Goal: Information Seeking & Learning: Find specific fact

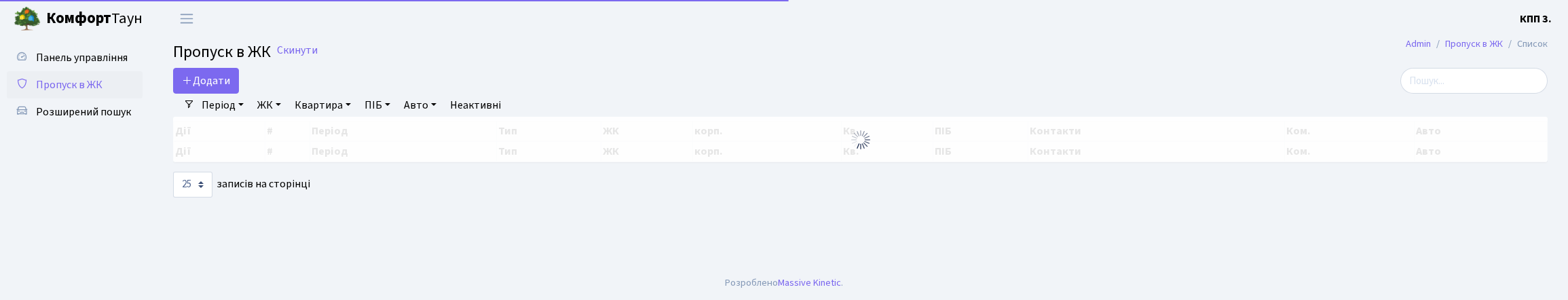
select select "25"
click at [63, 120] on span "Розширений пошук" at bounding box center [83, 112] width 95 height 15
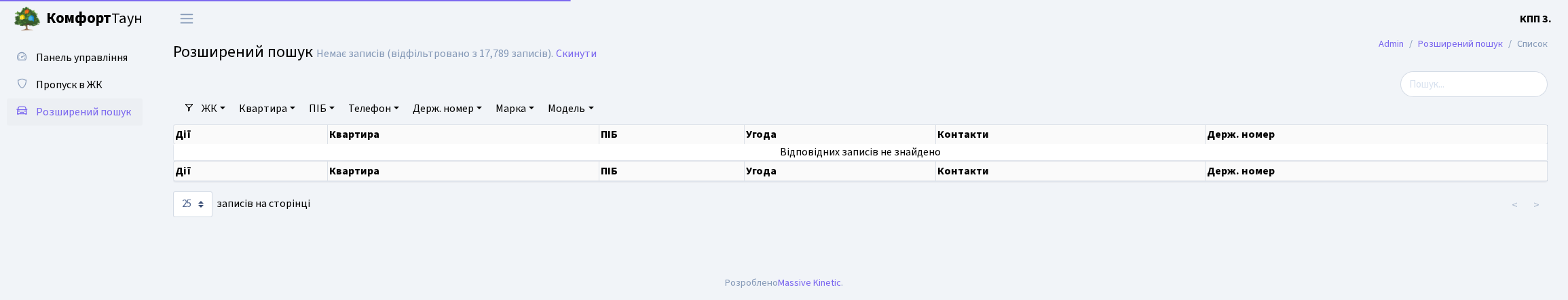
select select "25"
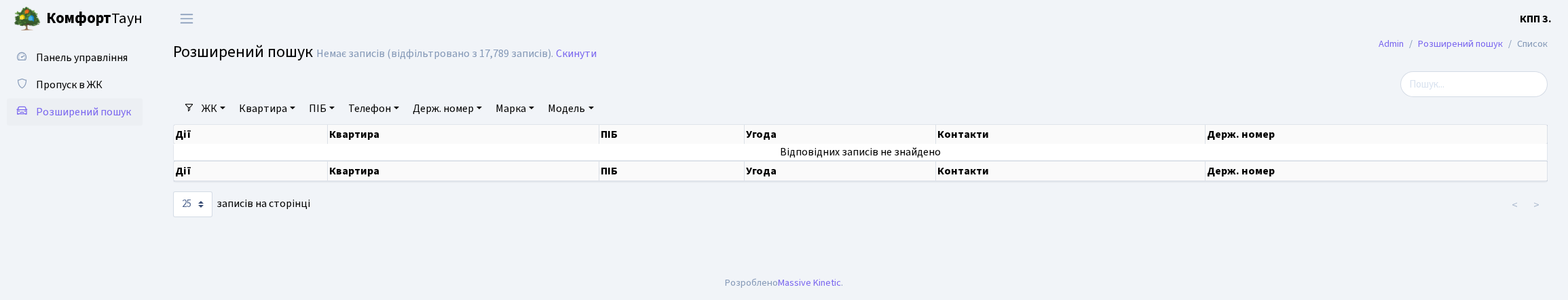
click at [340, 120] on link "ПІБ" at bounding box center [322, 108] width 36 height 23
type input "РИНДЕНКО"
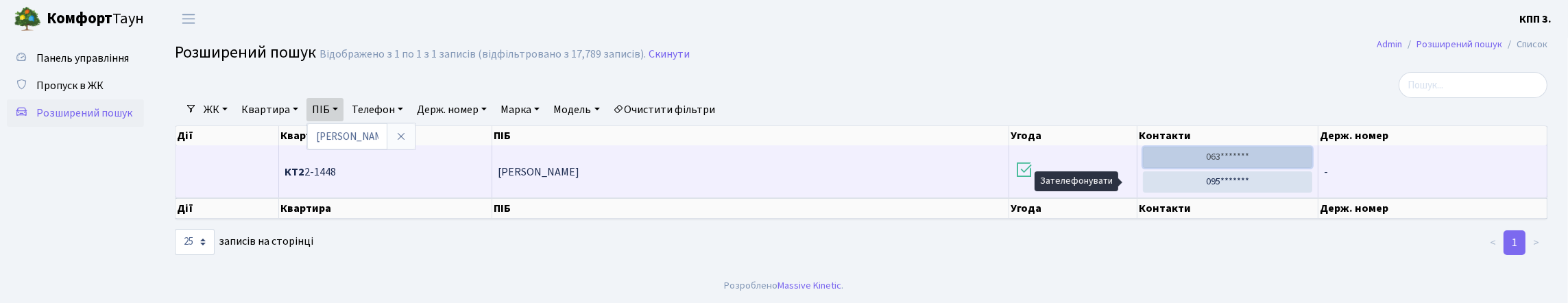
click at [1237, 168] on link "063*******" at bounding box center [1228, 157] width 170 height 22
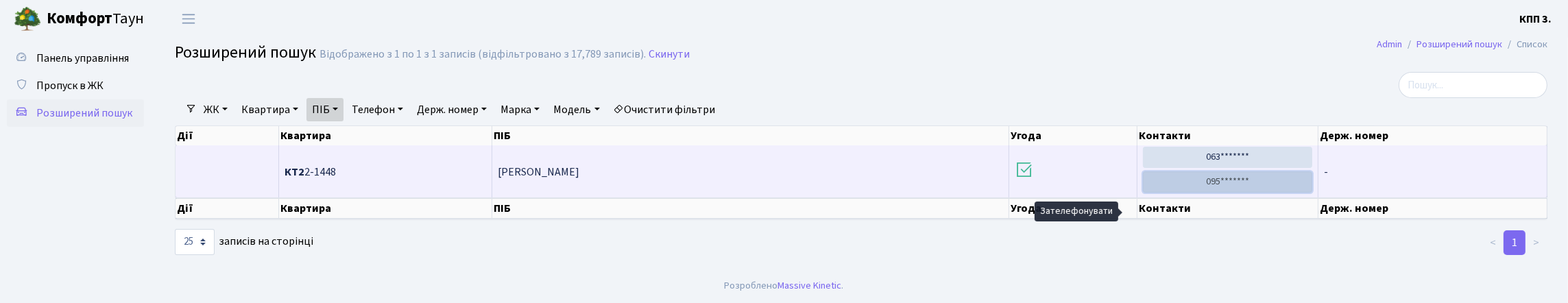
click at [1194, 193] on link "095*******" at bounding box center [1228, 181] width 170 height 22
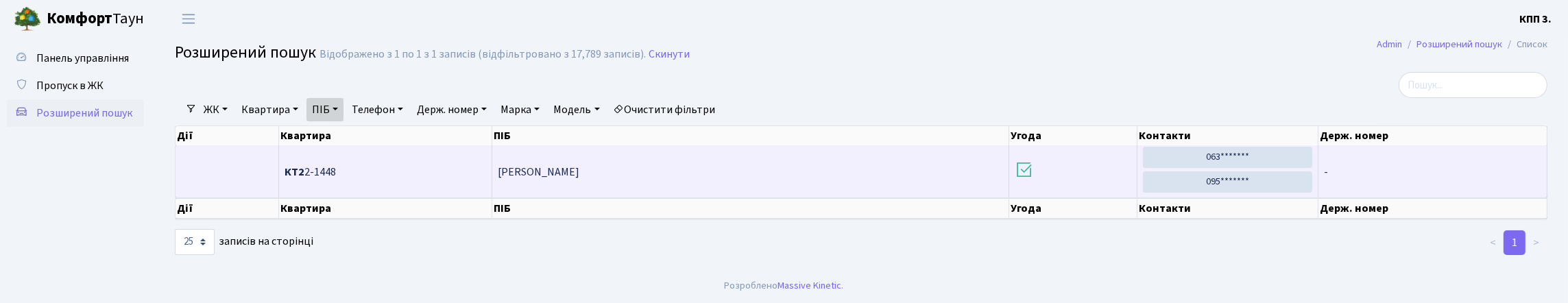
drag, startPoint x: 315, startPoint y: 203, endPoint x: 371, endPoint y: 199, distance: 56.1
click at [371, 177] on span "КТ2 2-1448" at bounding box center [386, 172] width 202 height 11
click at [343, 177] on span "КТ2 2-1448" at bounding box center [386, 172] width 202 height 11
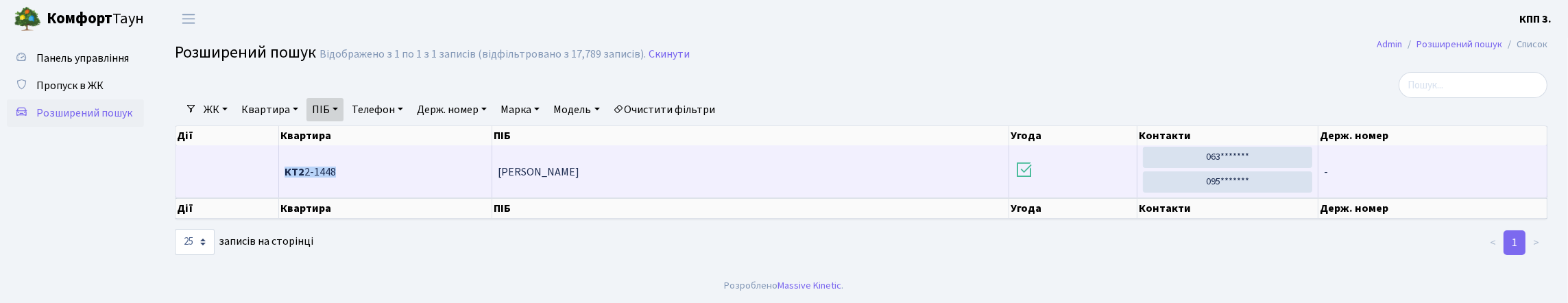
click at [331, 177] on span "КТ2 2-1448" at bounding box center [386, 172] width 202 height 11
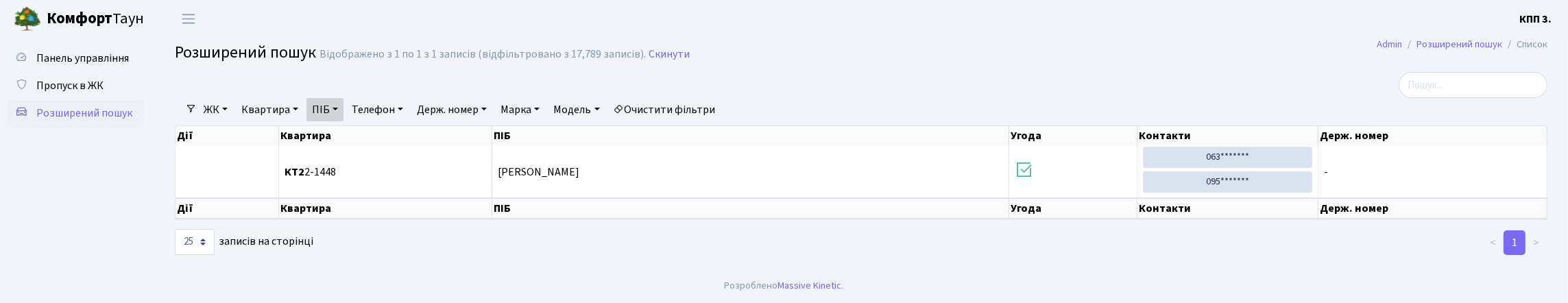
click at [427, 255] on div "10 25 50 100 250 500 1,000 записів на сторінці" at bounding box center [396, 241] width 443 height 26
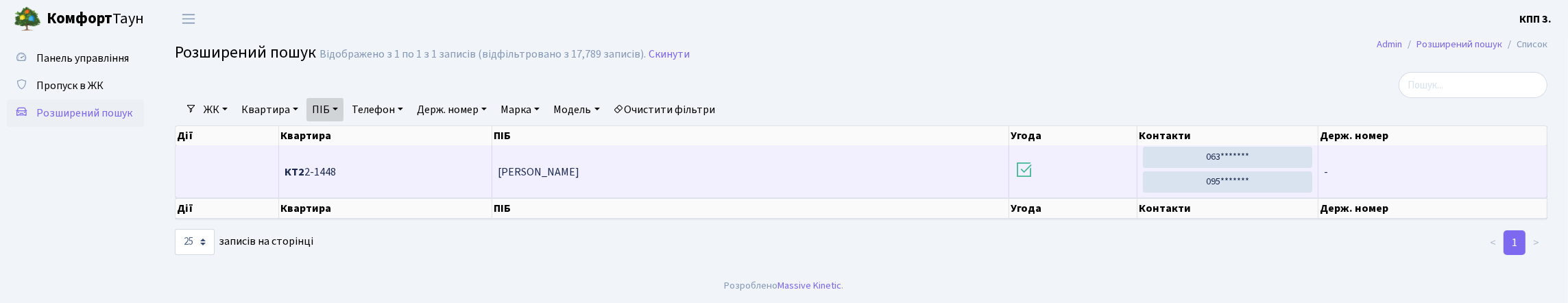
click at [331, 177] on span "КТ2 2-1448" at bounding box center [386, 172] width 202 height 11
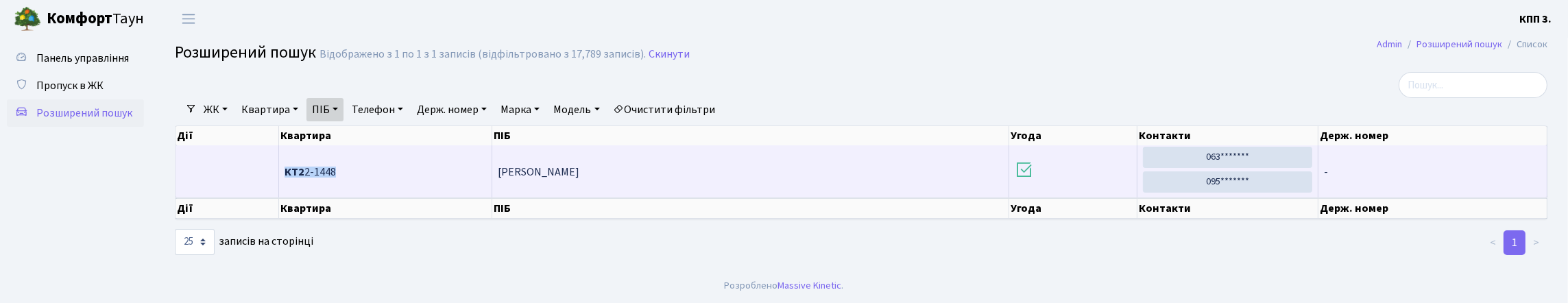
click at [331, 177] on span "КТ2 2-1448" at bounding box center [386, 172] width 202 height 11
click at [351, 177] on span "КТ2 2-1448" at bounding box center [386, 172] width 202 height 11
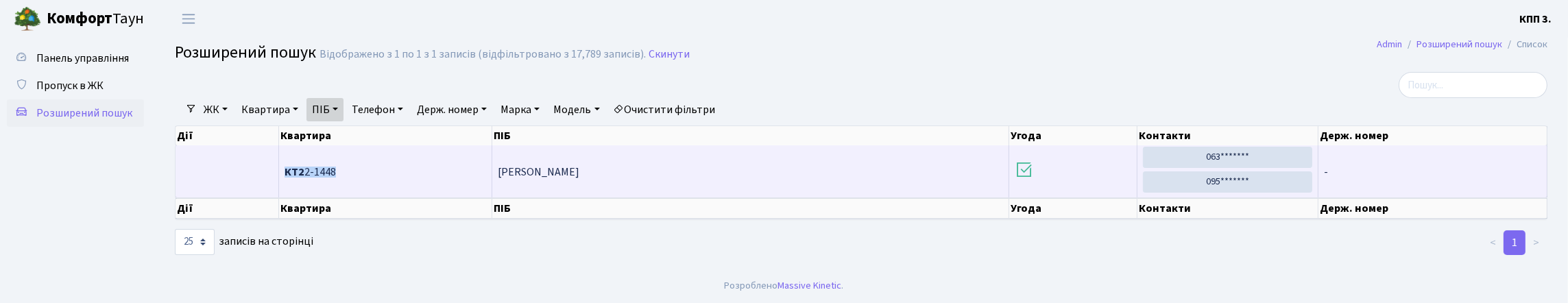
click at [351, 177] on span "КТ2 2-1448" at bounding box center [386, 172] width 202 height 11
click at [345, 177] on span "КТ2 2-1448" at bounding box center [386, 172] width 202 height 11
click at [351, 177] on span "КТ2 2-1448" at bounding box center [386, 172] width 202 height 11
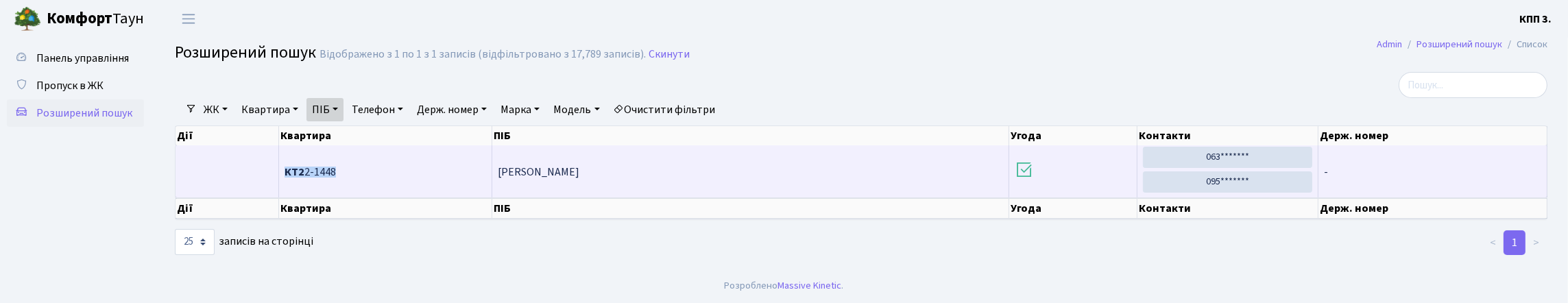
click at [351, 177] on span "КТ2 2-1448" at bounding box center [386, 172] width 202 height 11
click at [345, 190] on td "КТ2 2-1448" at bounding box center [386, 171] width 213 height 52
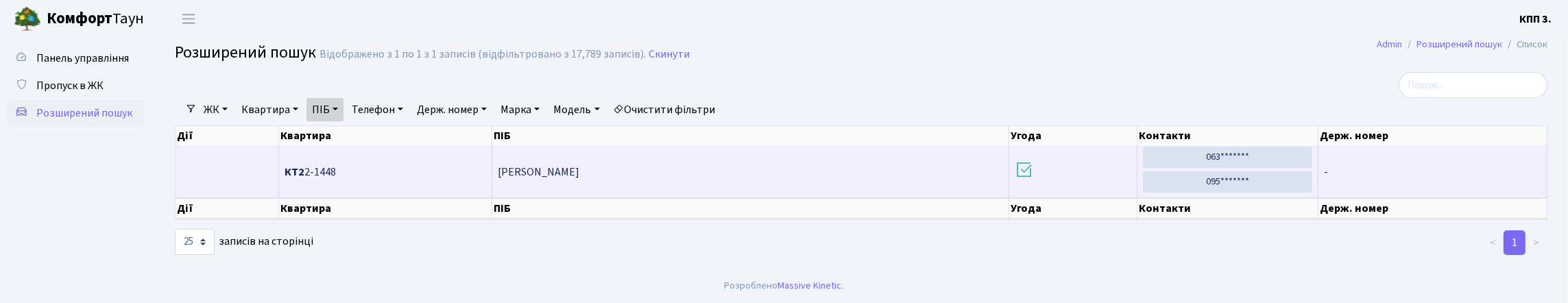
click at [342, 177] on span "КТ2 2-1448" at bounding box center [386, 172] width 202 height 11
click at [343, 178] on td "КТ2 2-1448" at bounding box center [386, 171] width 213 height 52
click at [340, 177] on span "КТ2 2-1448" at bounding box center [386, 172] width 202 height 11
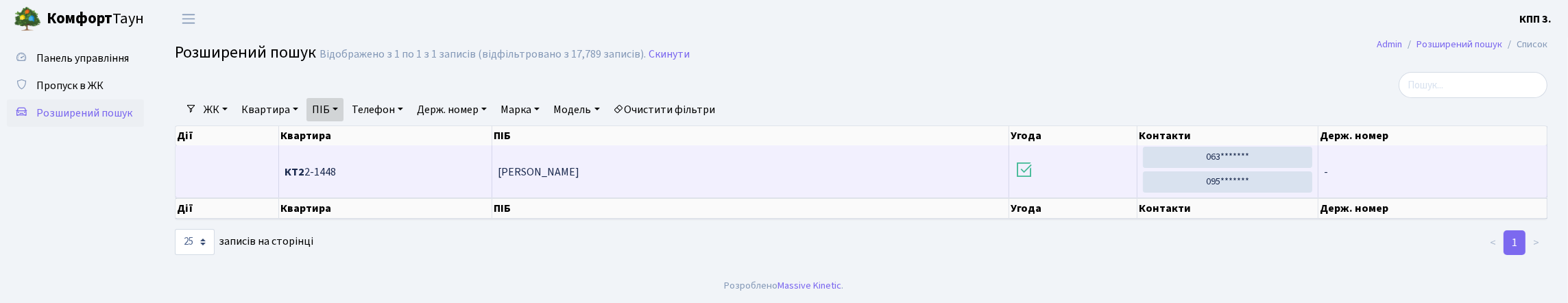
click at [340, 177] on span "КТ2 2-1448" at bounding box center [386, 172] width 202 height 11
click at [341, 179] on td "КТ2 2-1448" at bounding box center [386, 171] width 213 height 52
click at [339, 177] on span "КТ2 2-1448" at bounding box center [386, 172] width 202 height 11
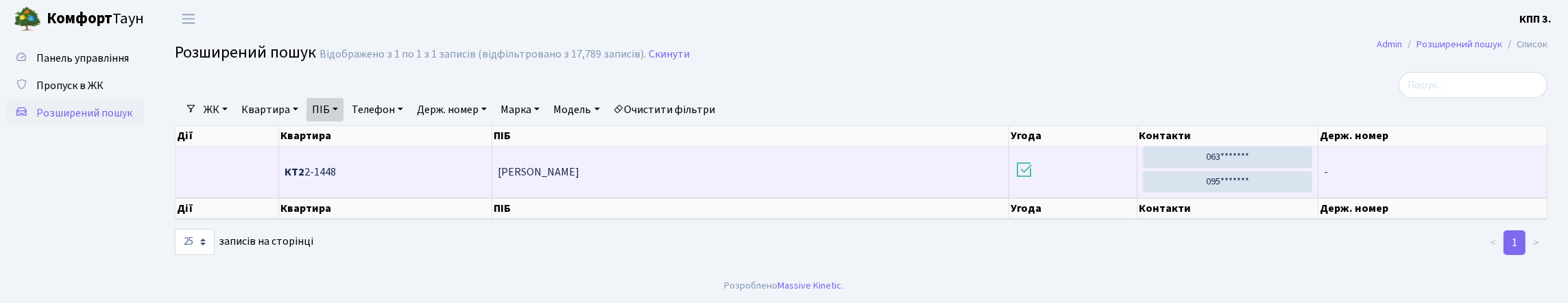
click at [339, 177] on span "КТ2 2-1448" at bounding box center [386, 172] width 202 height 11
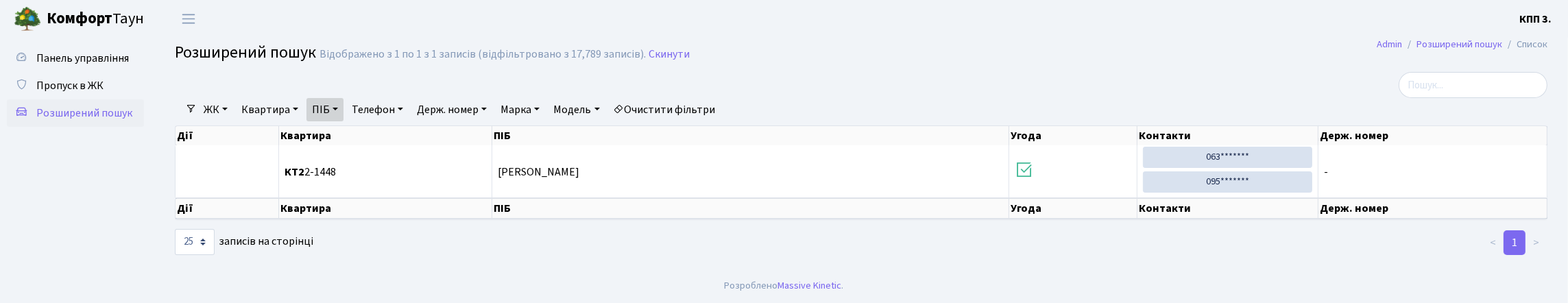
click at [612, 98] on div at bounding box center [629, 85] width 929 height 26
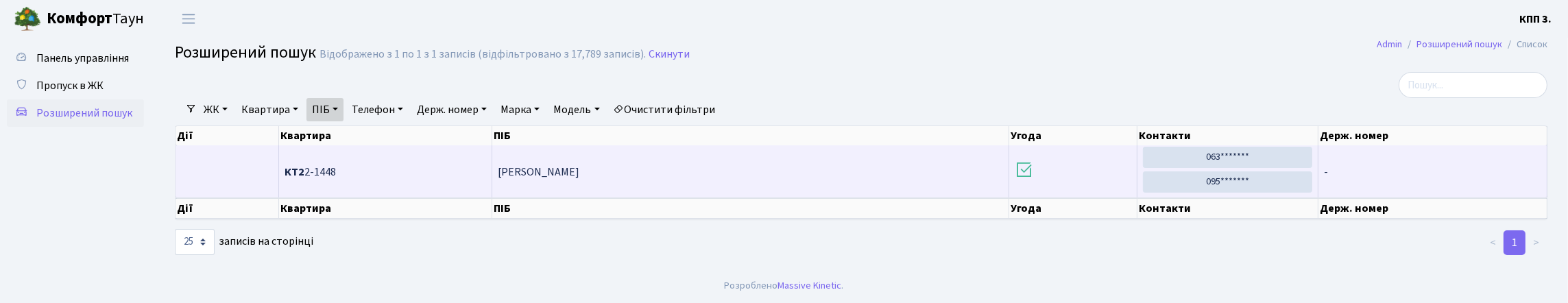
click at [327, 177] on span "КТ2 2-1448" at bounding box center [386, 172] width 202 height 11
click at [433, 177] on span "КТ2 2-1448" at bounding box center [386, 172] width 202 height 11
click at [518, 179] on span "Ринденко Олександр Лдександрович" at bounding box center [539, 172] width 82 height 15
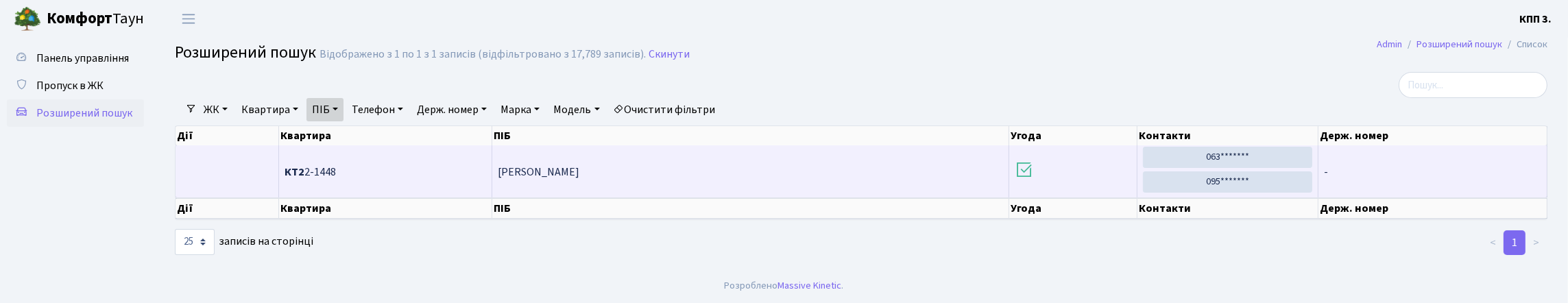
click at [518, 179] on span "Ринденко Олександр Лдександрович" at bounding box center [539, 172] width 82 height 15
copy tr "Ринденко Олександр Лдександрович"
click at [314, 177] on span "КТ2 2-1448" at bounding box center [386, 172] width 202 height 11
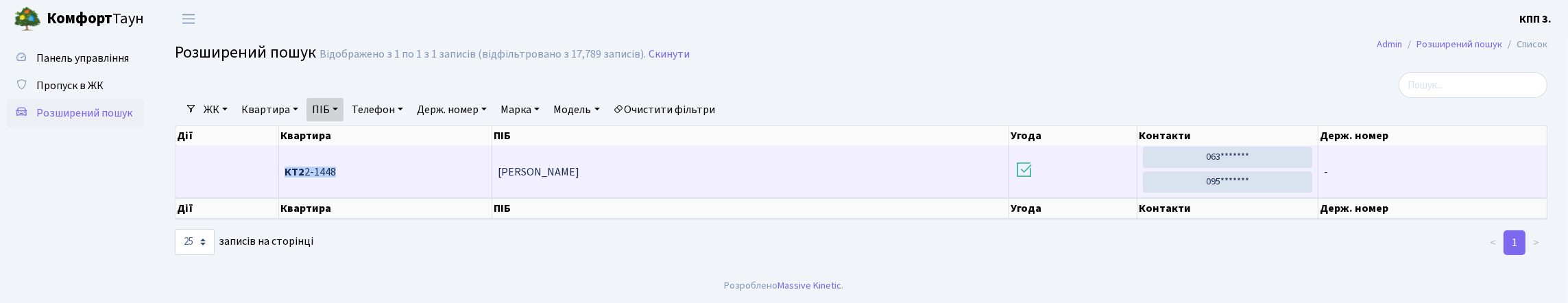
click at [314, 177] on span "КТ2 2-1448" at bounding box center [386, 172] width 202 height 11
copy td "КТ2 2-1448"
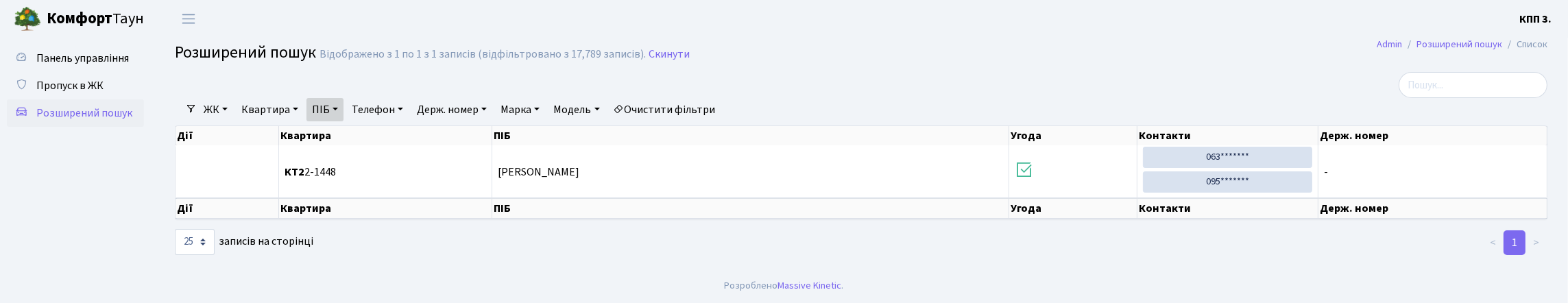
click at [375, 84] on div at bounding box center [629, 85] width 929 height 26
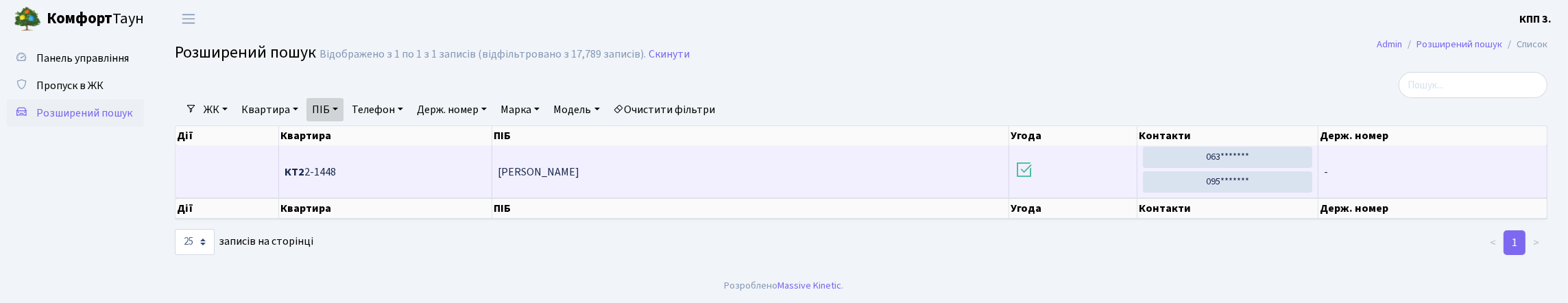
click at [318, 197] on td "КТ2 2-1448" at bounding box center [386, 171] width 213 height 52
click at [318, 177] on span "КТ2 2-1448" at bounding box center [386, 172] width 202 height 11
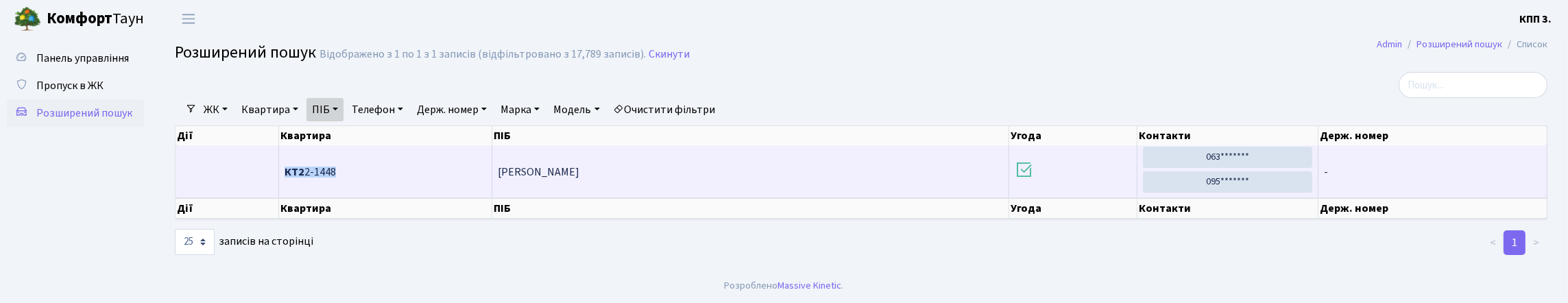
click at [318, 177] on span "КТ2 2-1448" at bounding box center [386, 172] width 202 height 11
click at [328, 177] on span "КТ2 2-1448" at bounding box center [386, 172] width 202 height 11
click at [327, 177] on span "КТ2 2-1448" at bounding box center [386, 172] width 202 height 11
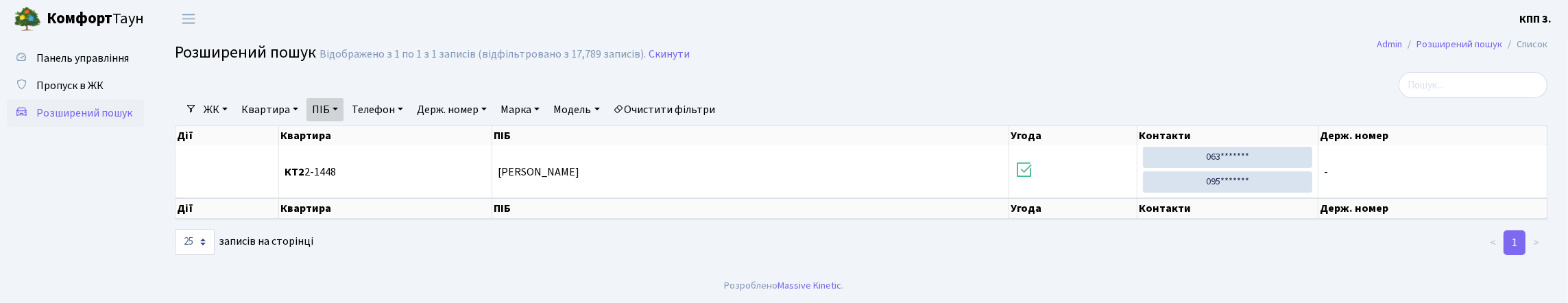
click at [106, 261] on ul "Панель управління Пропуск в ЖК Розширений пошук" at bounding box center [75, 153] width 137 height 217
click at [89, 229] on ul "Панель управління Пропуск в ЖК Розширений пошук" at bounding box center [75, 153] width 137 height 217
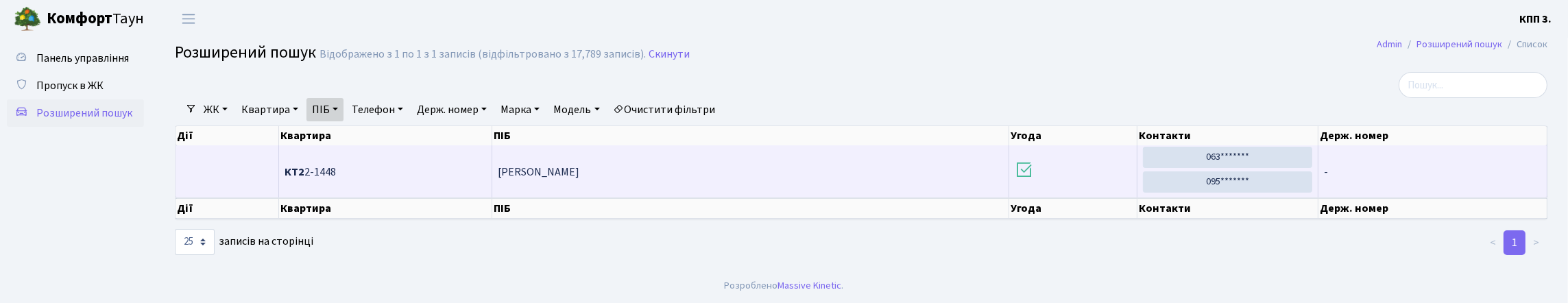
click at [327, 177] on span "КТ2 2-1448" at bounding box center [386, 172] width 202 height 11
click at [396, 177] on span "КТ2 2-1448" at bounding box center [386, 172] width 202 height 11
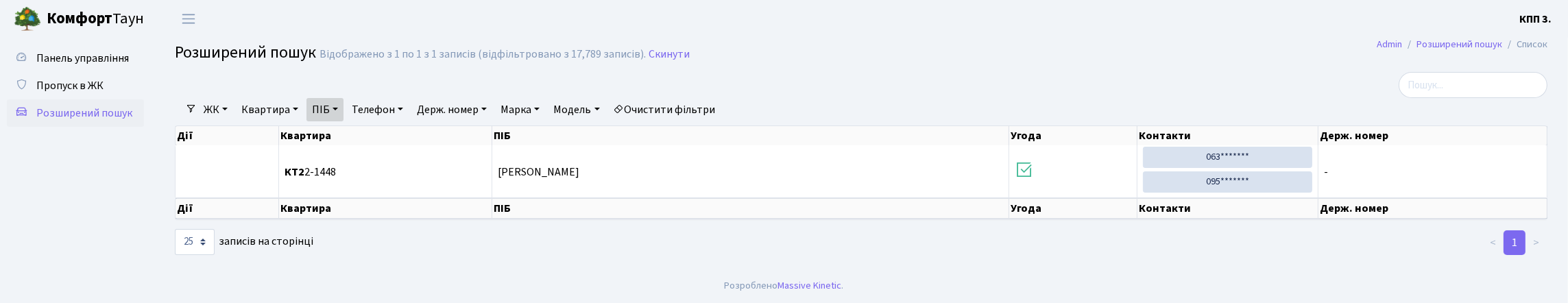
click at [343, 122] on link "ПІБ" at bounding box center [325, 110] width 37 height 23
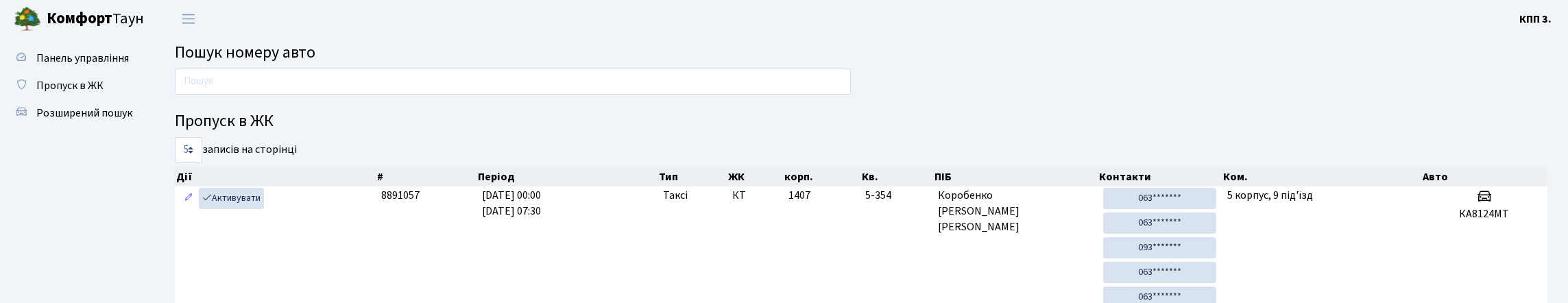
click at [257, 65] on span "Пошук номеру авто" at bounding box center [245, 53] width 141 height 24
click at [351, 53] on h2 "Пошук номеру авто" at bounding box center [860, 53] width 1373 height 20
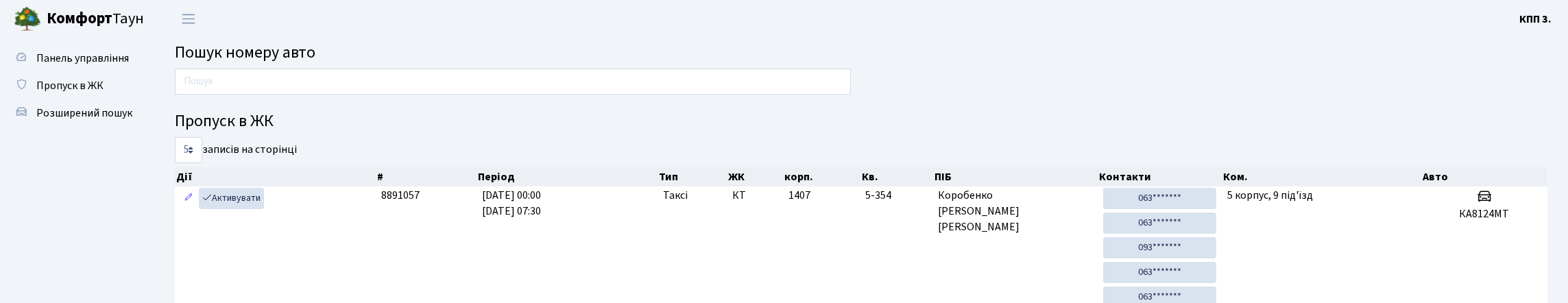
click at [315, 56] on span "Пошук номеру авто" at bounding box center [245, 53] width 141 height 24
click at [363, 58] on h2 "Пошук номеру авто" at bounding box center [860, 53] width 1373 height 20
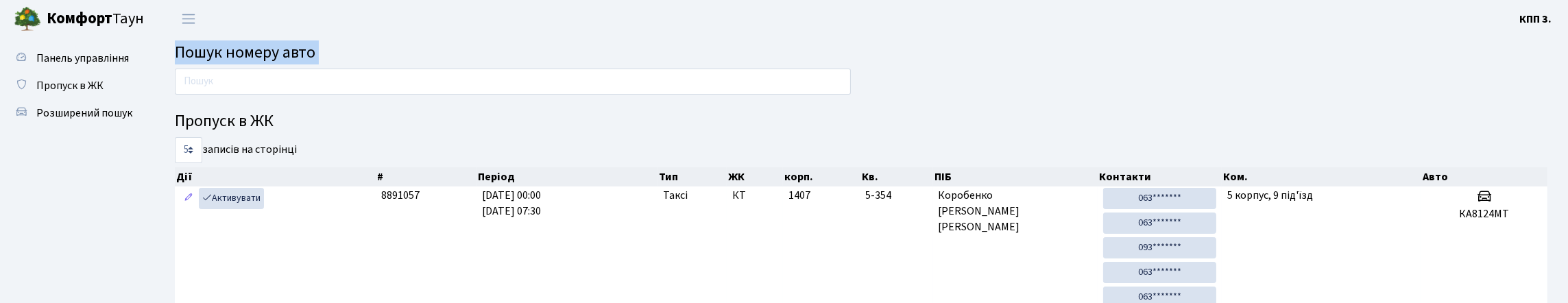
click at [363, 58] on h2 "Пошук номеру авто" at bounding box center [860, 53] width 1373 height 20
click at [315, 58] on span "Пошук номеру авто" at bounding box center [245, 53] width 141 height 24
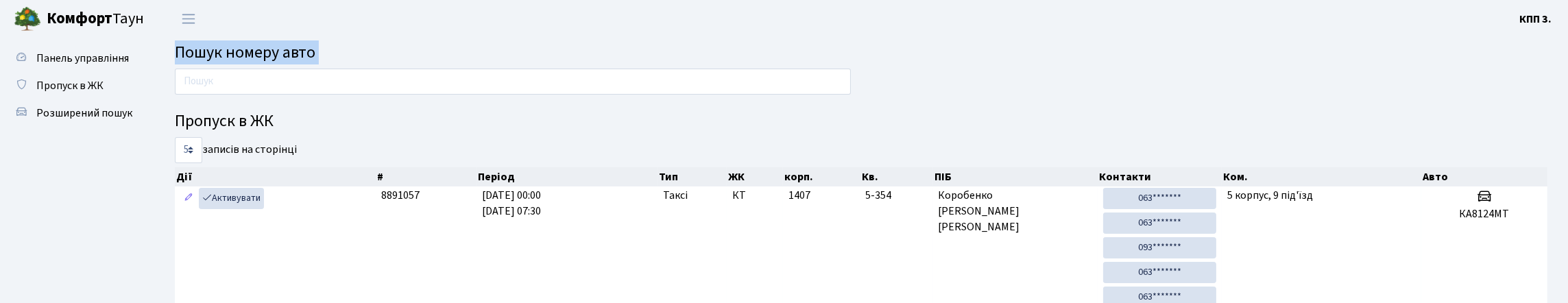
click at [383, 57] on h2 "Пошук номеру авто" at bounding box center [860, 53] width 1373 height 20
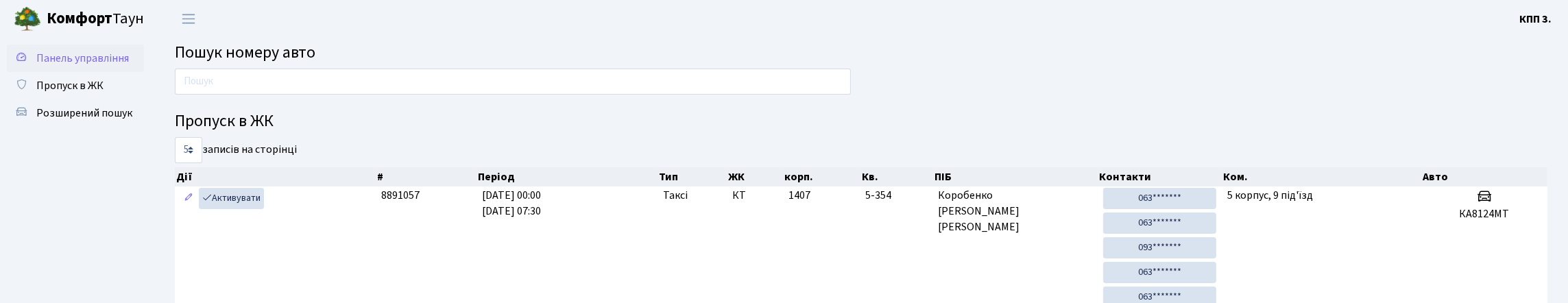
click at [36, 66] on span "Панель управління" at bounding box center [82, 58] width 93 height 15
